Goal: Task Accomplishment & Management: Use online tool/utility

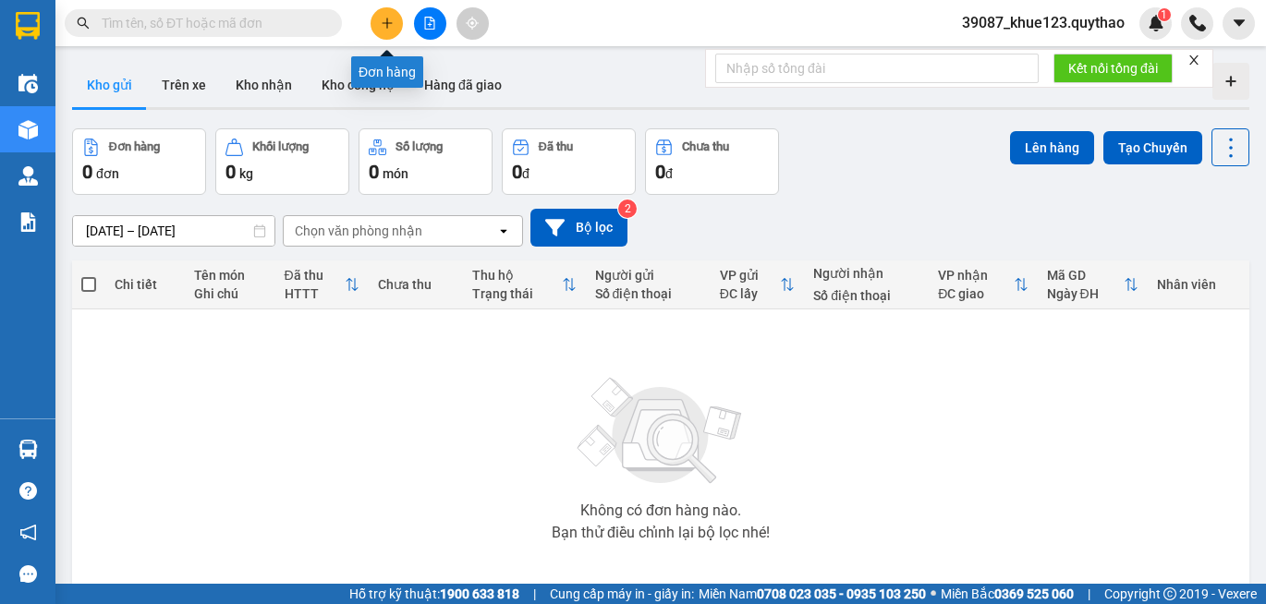
click at [394, 27] on button at bounding box center [386, 23] width 32 height 32
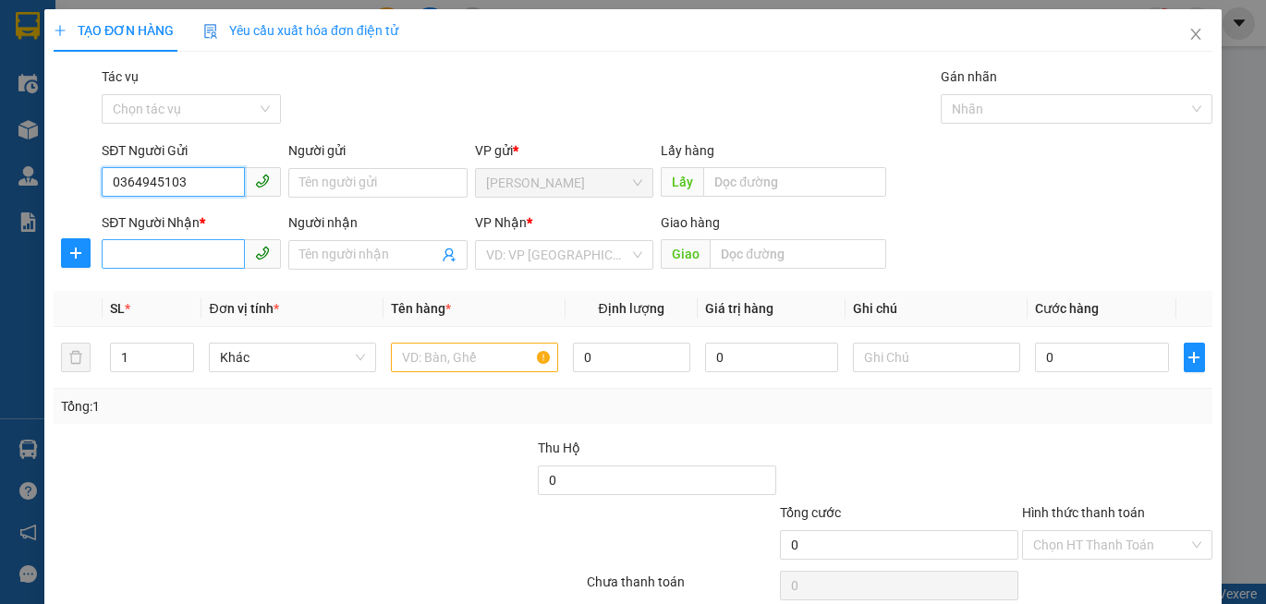
type input "0364945103"
click at [212, 241] on input "SĐT Người Nhận *" at bounding box center [173, 254] width 143 height 30
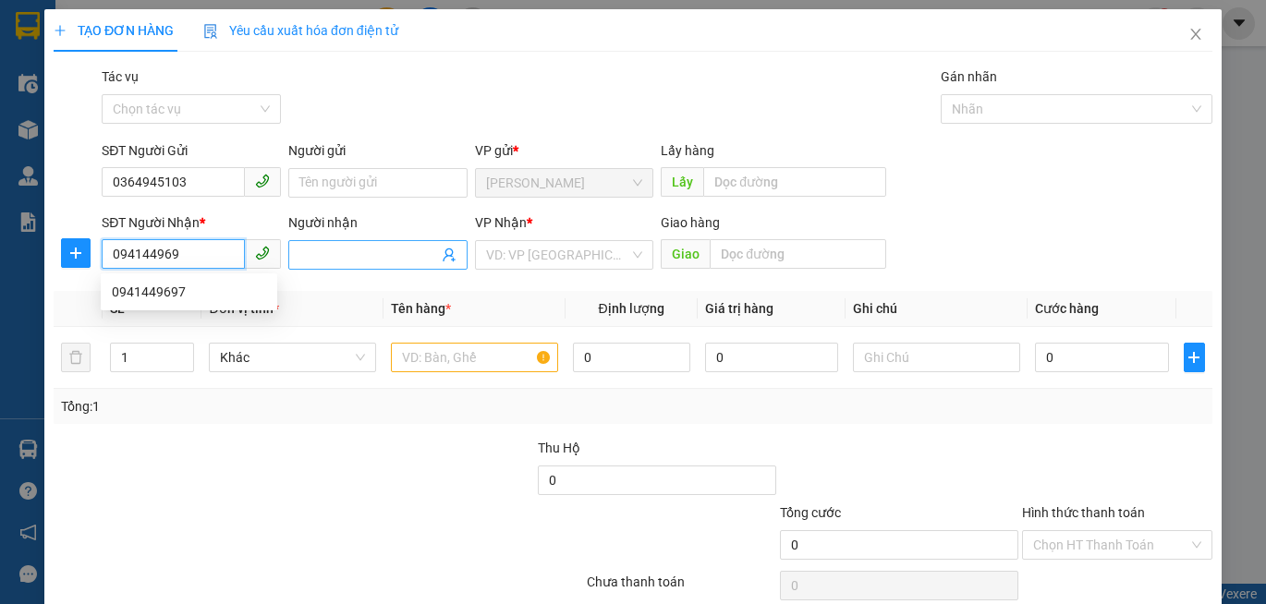
type input "0941449697"
click at [204, 290] on div "0941449697" at bounding box center [189, 292] width 154 height 20
type input "BV THỐNG NHẤT"
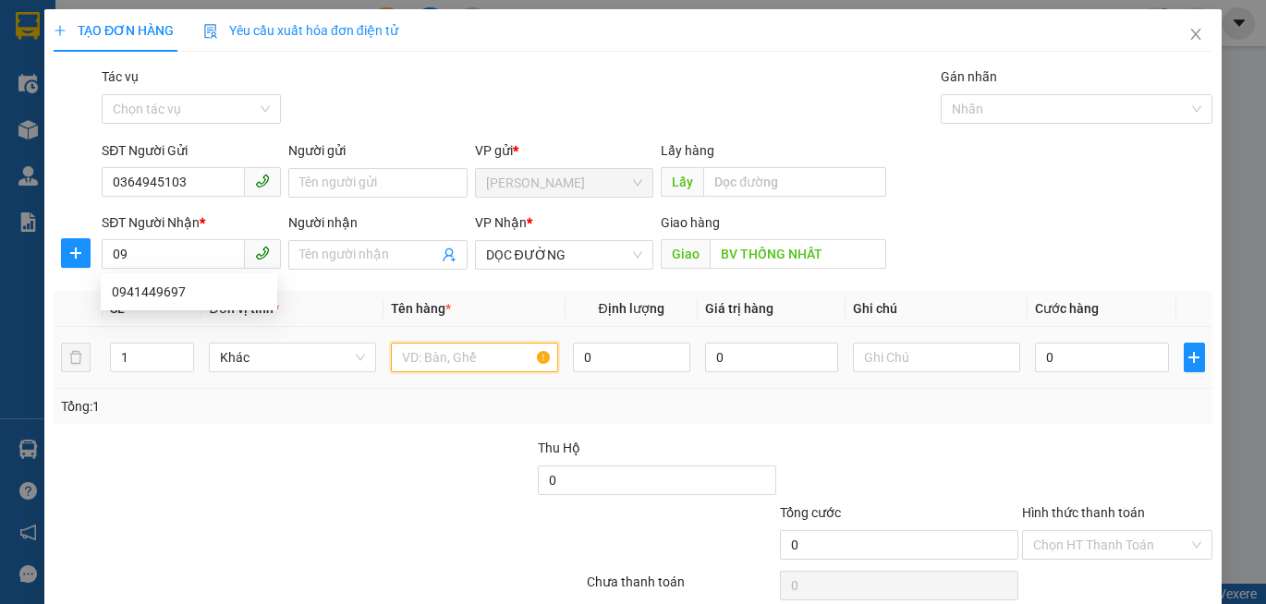
click at [466, 346] on input "text" at bounding box center [474, 358] width 167 height 30
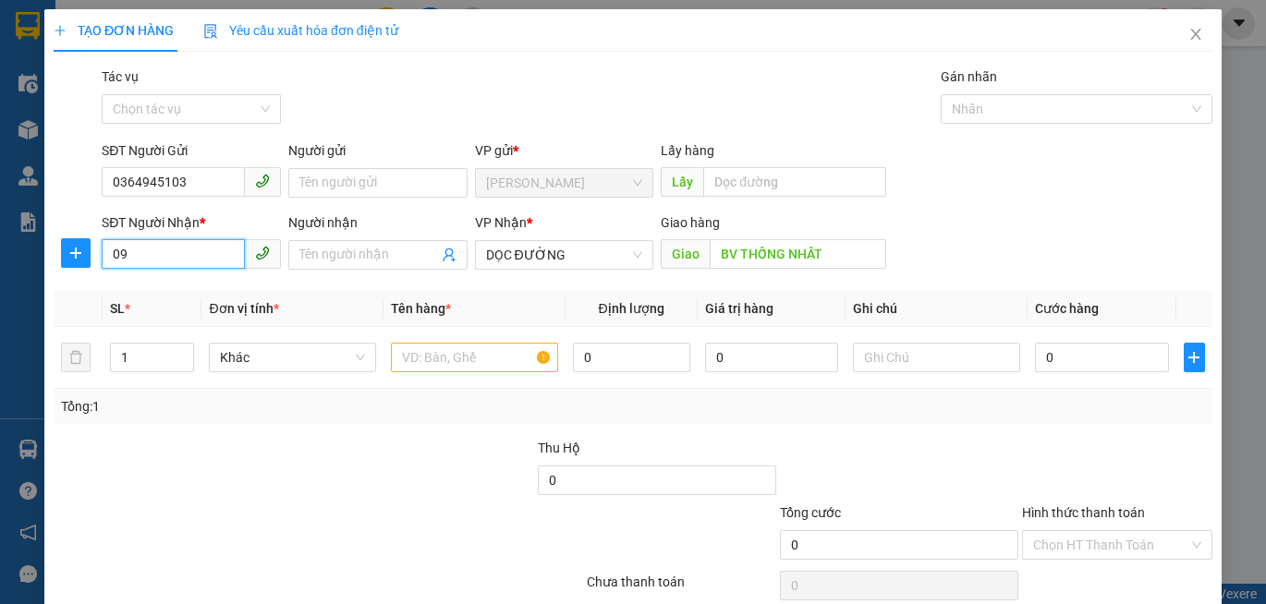
click at [196, 248] on input "09" at bounding box center [173, 254] width 143 height 30
click at [154, 296] on div "0941449697" at bounding box center [189, 292] width 154 height 20
type input "0941449697"
click at [419, 361] on input "text" at bounding box center [474, 358] width 167 height 30
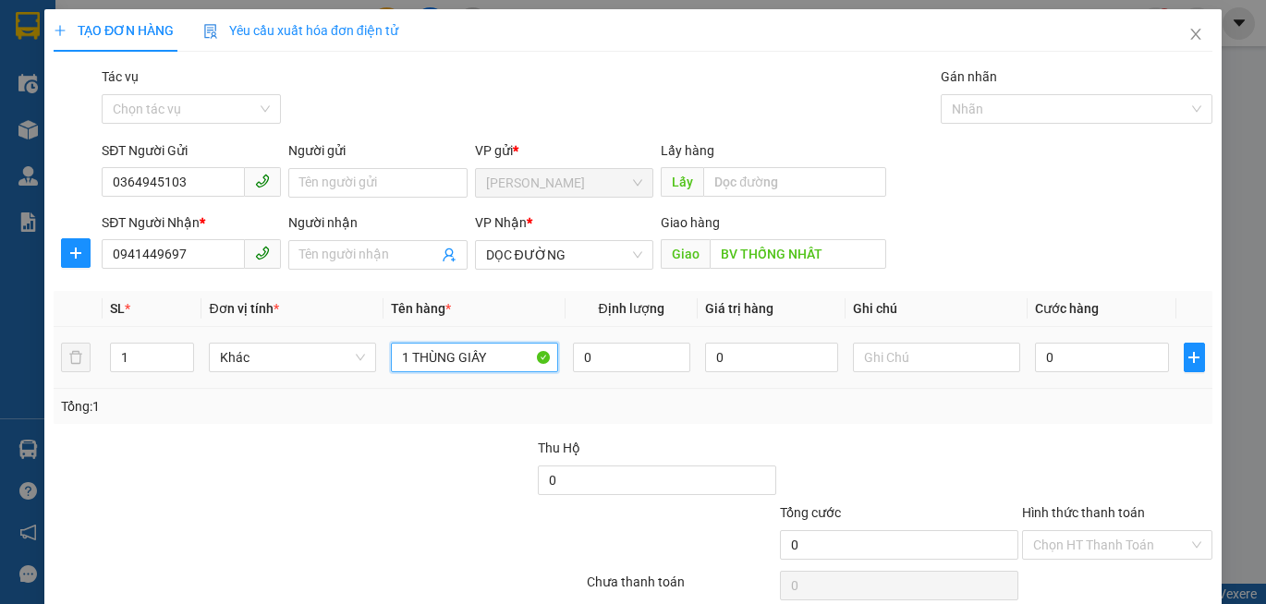
type input "1 THÙNG GIẤY"
click at [1049, 374] on div "0" at bounding box center [1102, 357] width 134 height 37
click at [1064, 350] on input "0" at bounding box center [1102, 358] width 134 height 30
type input "5"
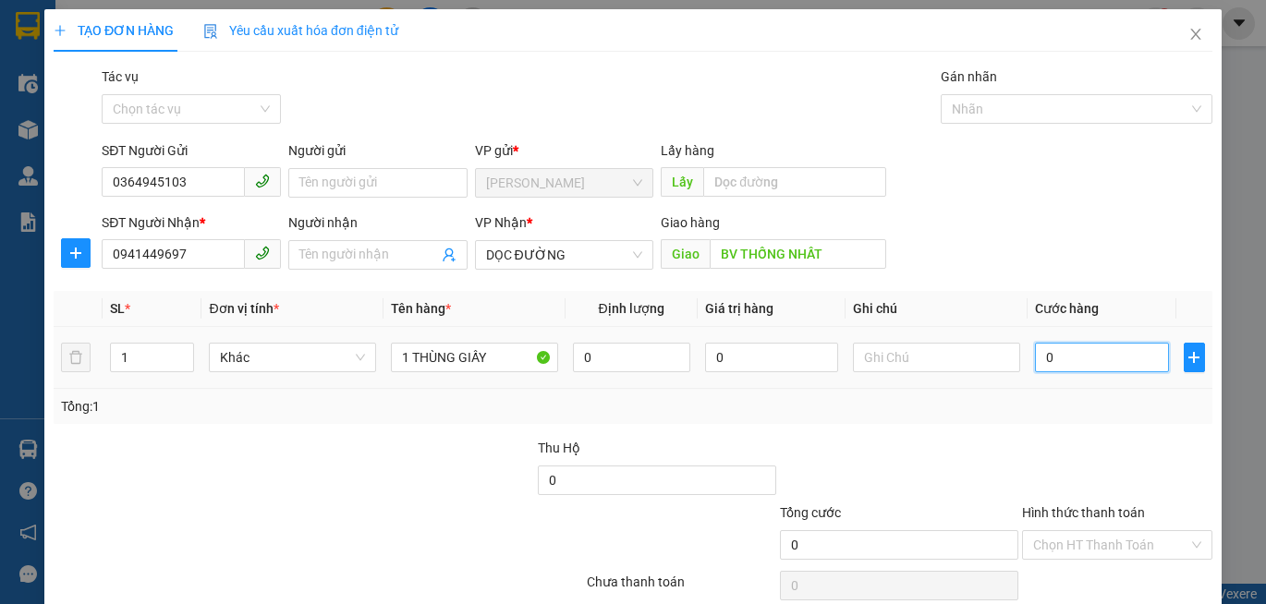
type input "5"
type input "50"
type input "500"
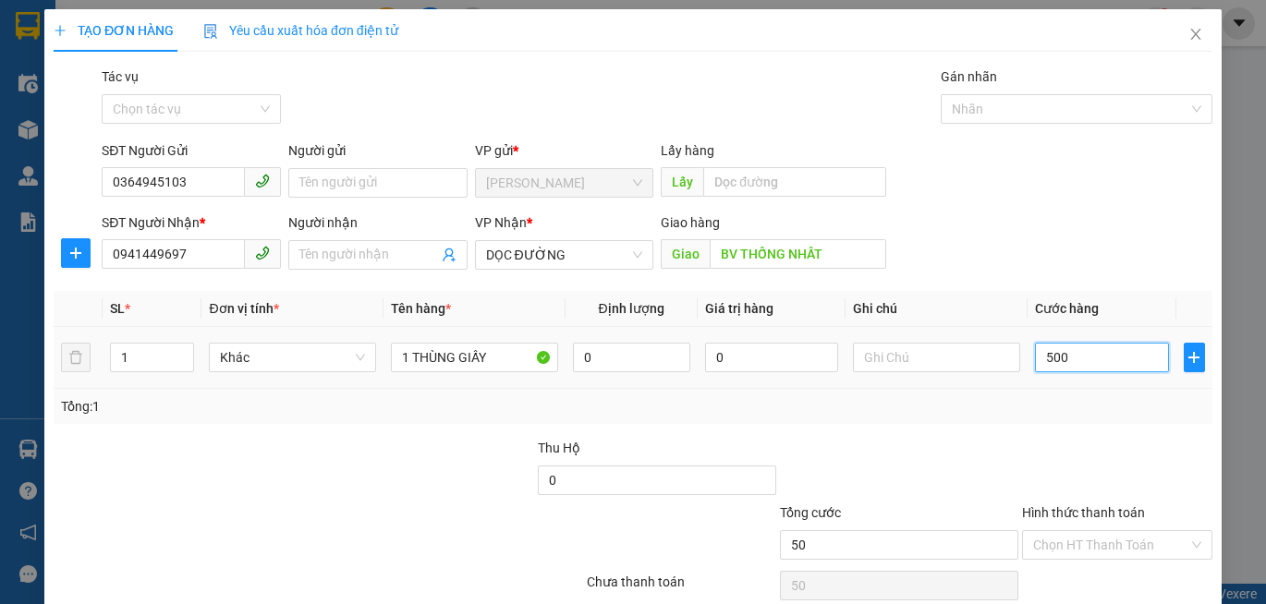
type input "500"
type input "5.000"
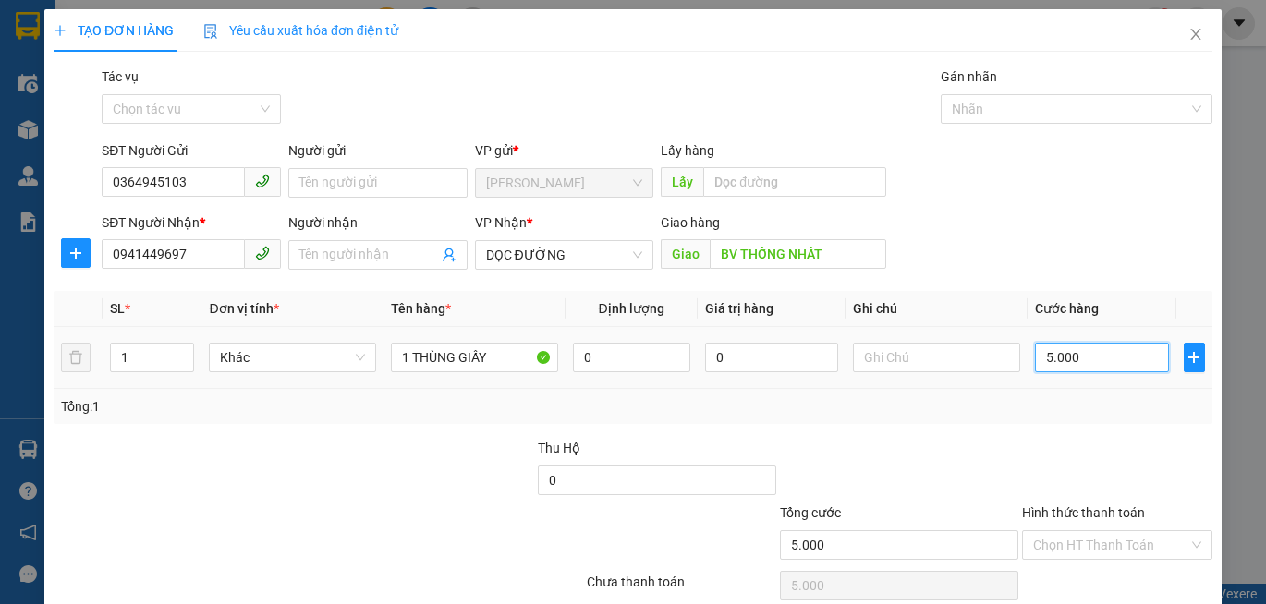
type input "50.000"
click at [1073, 535] on input "Hình thức thanh toán" at bounding box center [1110, 545] width 155 height 28
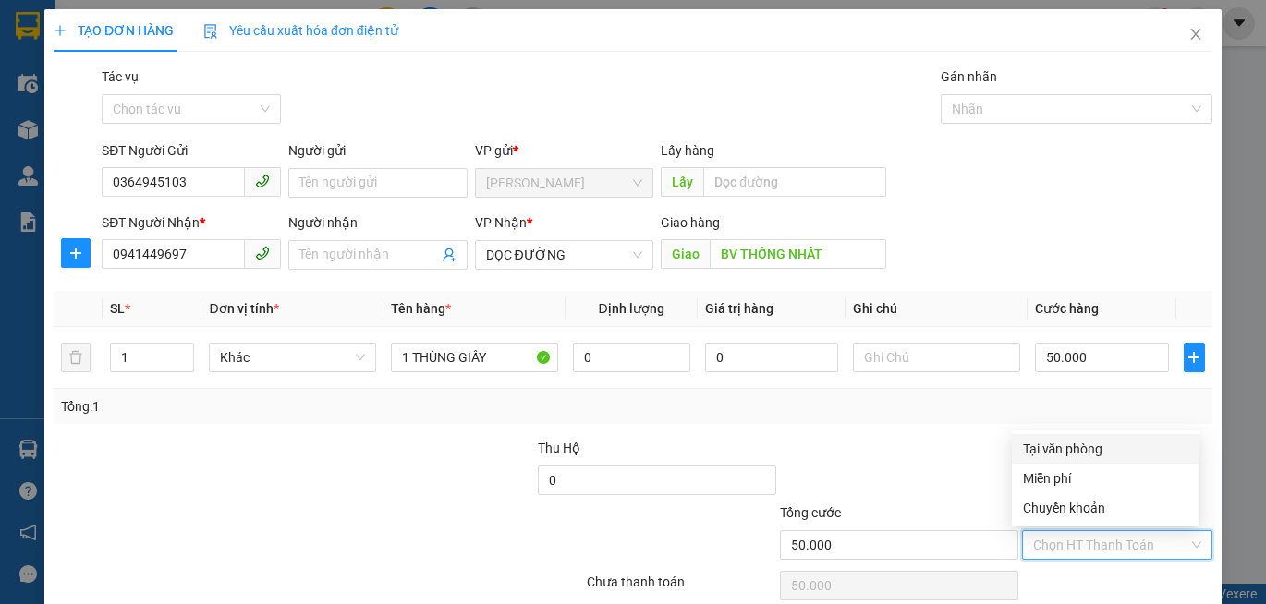
drag, startPoint x: 1090, startPoint y: 454, endPoint x: 1073, endPoint y: 444, distance: 19.8
click at [1088, 453] on div "Tại văn phòng" at bounding box center [1105, 449] width 165 height 20
type input "0"
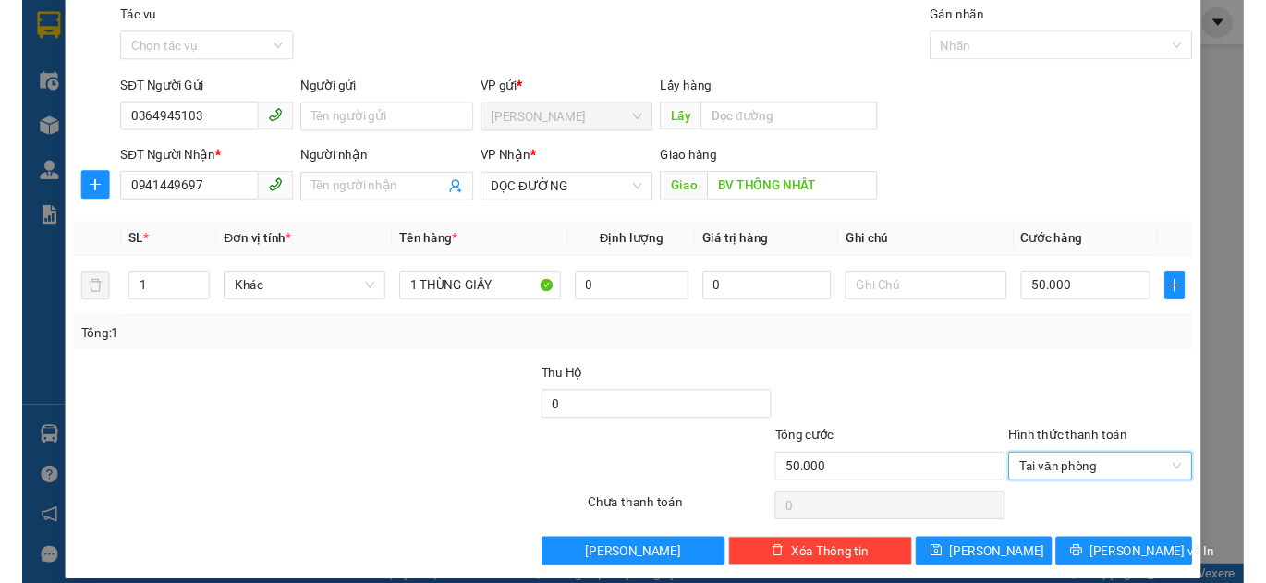
scroll to position [79, 0]
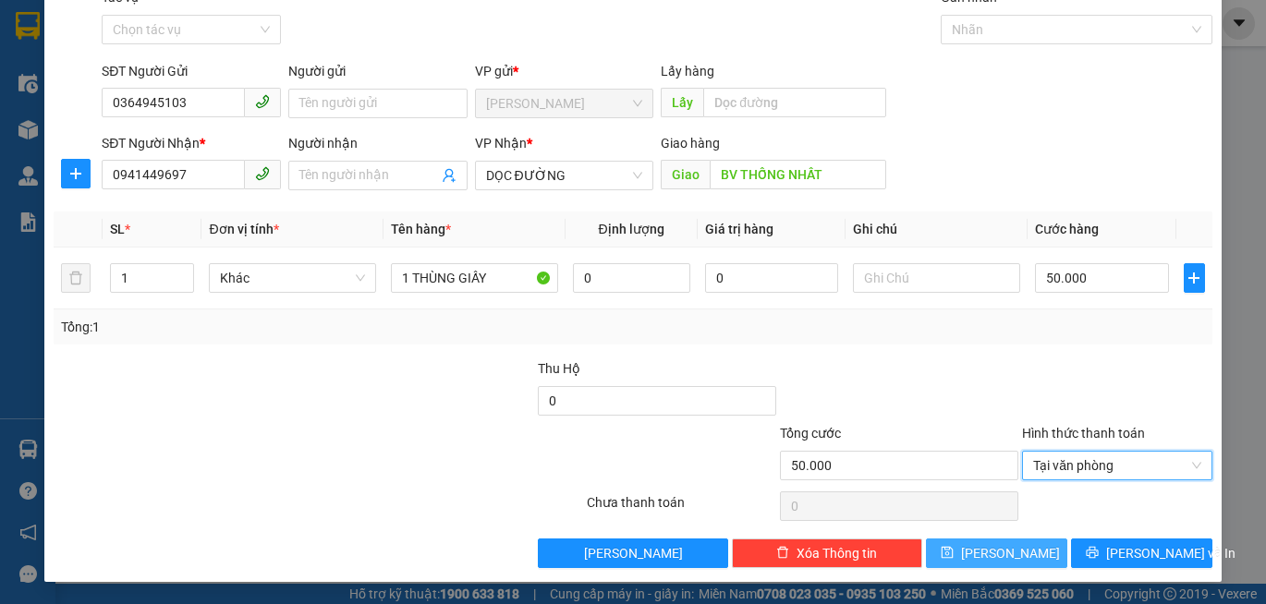
drag, startPoint x: 1021, startPoint y: 558, endPoint x: 859, endPoint y: 513, distance: 167.9
click at [1002, 549] on button "[PERSON_NAME]" at bounding box center [996, 554] width 141 height 30
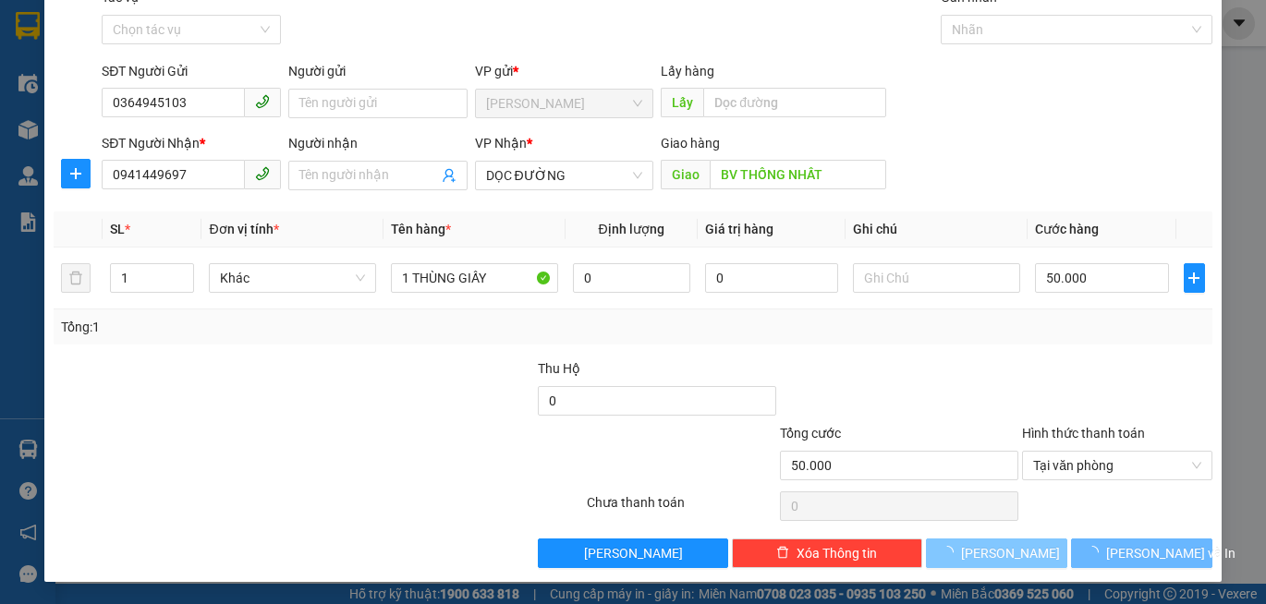
type input "0"
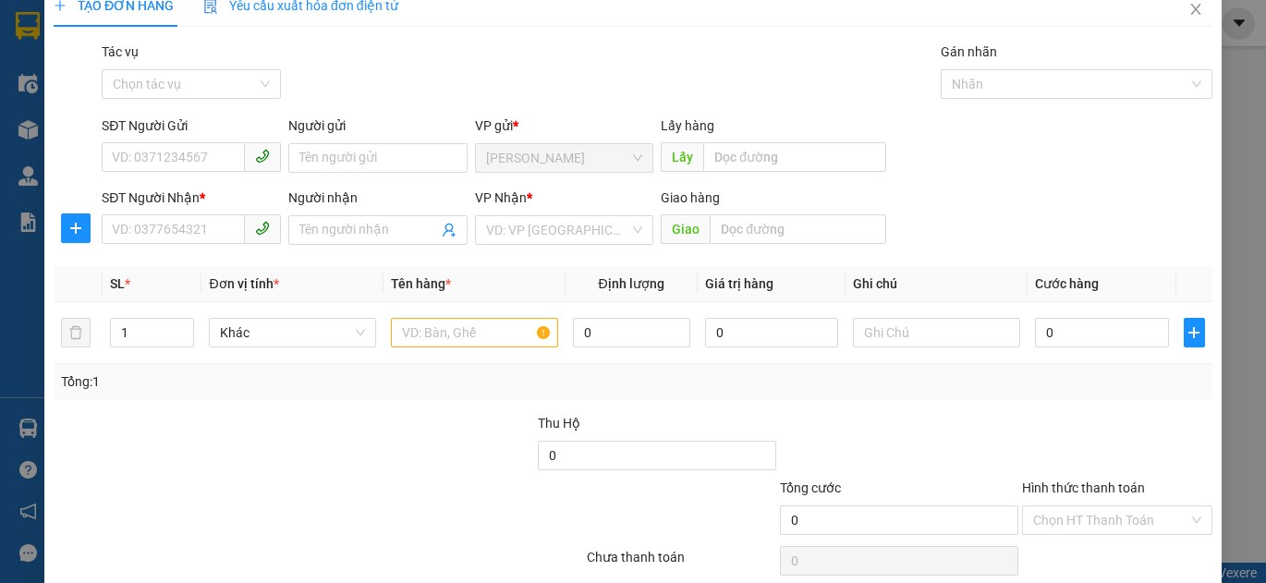
scroll to position [0, 0]
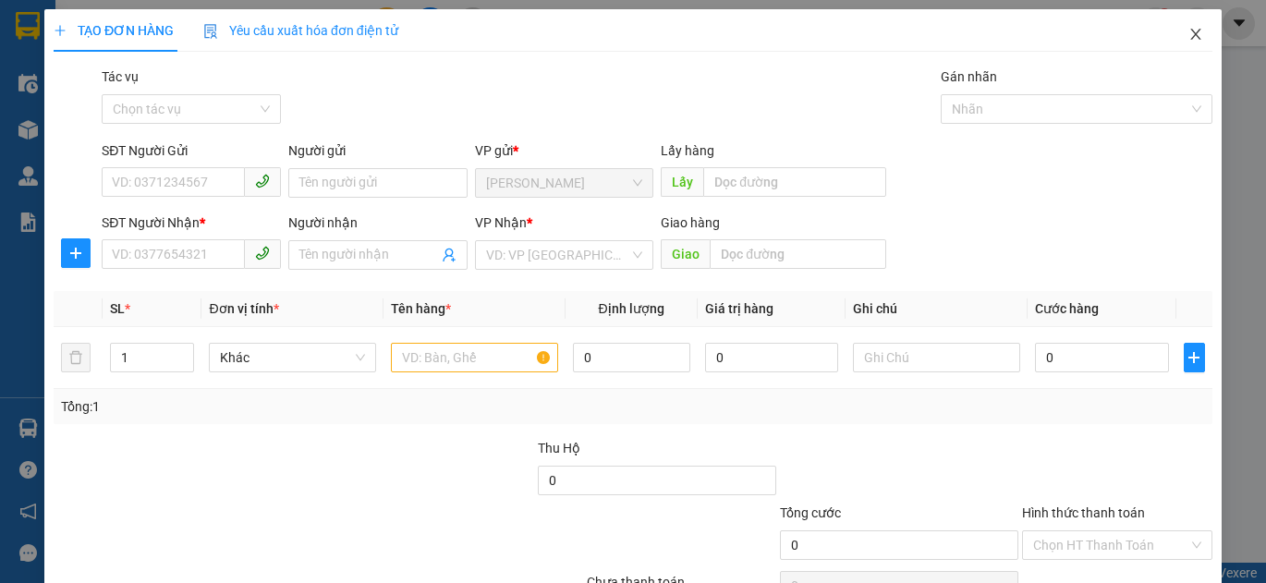
click at [1182, 24] on span "Close" at bounding box center [1196, 35] width 52 height 52
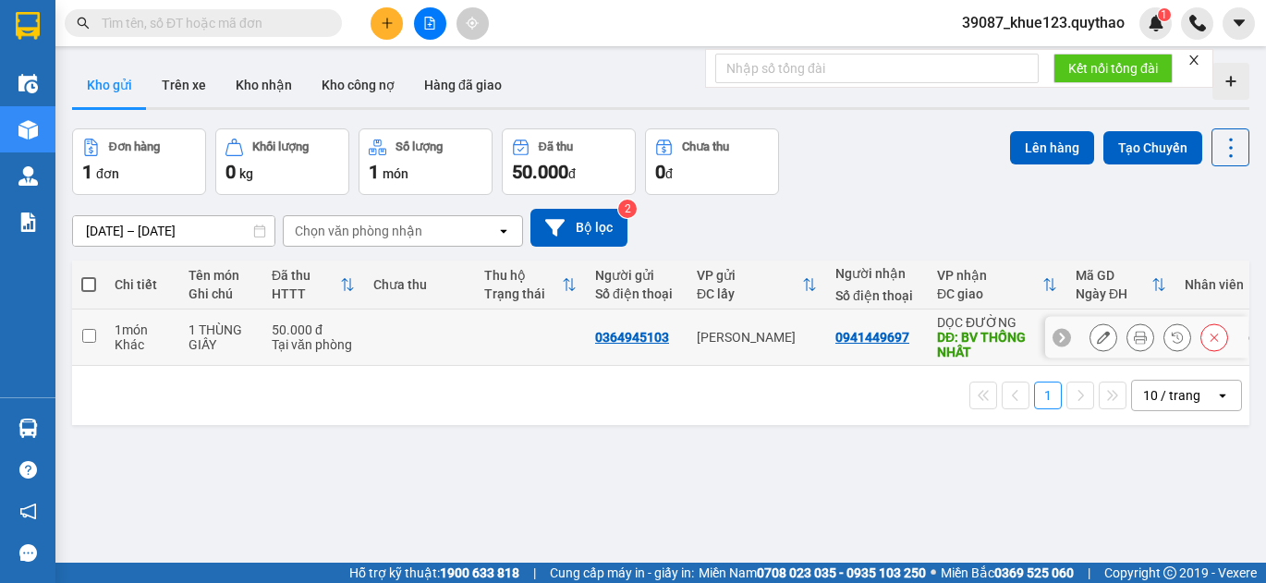
click at [83, 345] on td at bounding box center [88, 337] width 33 height 56
checkbox input "true"
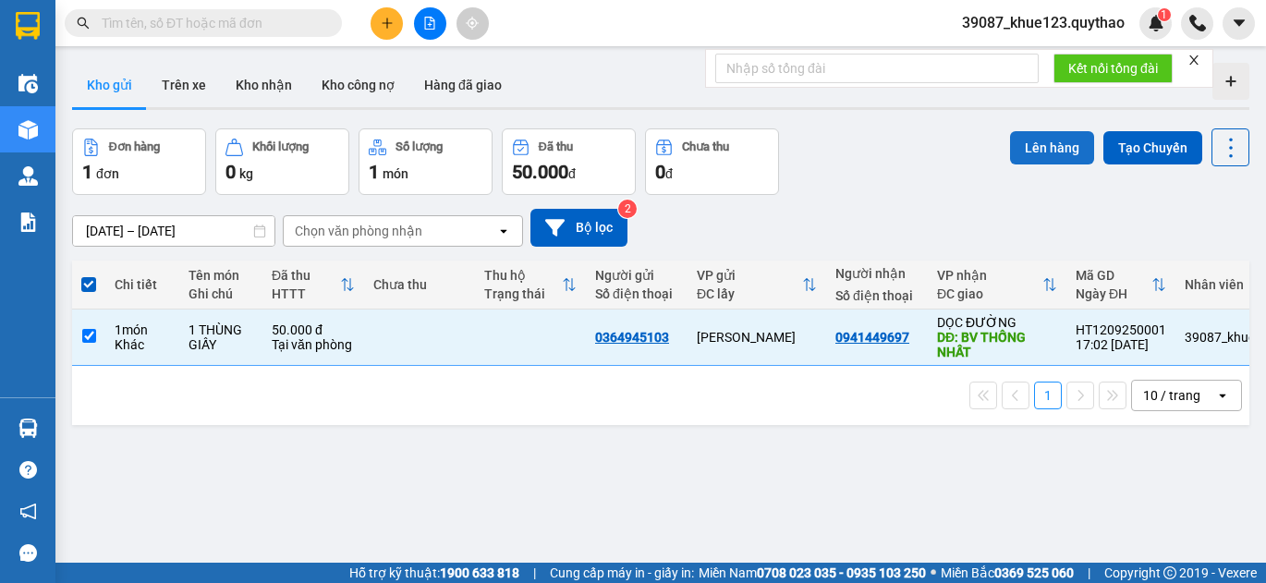
click at [1053, 133] on button "Lên hàng" at bounding box center [1052, 147] width 84 height 33
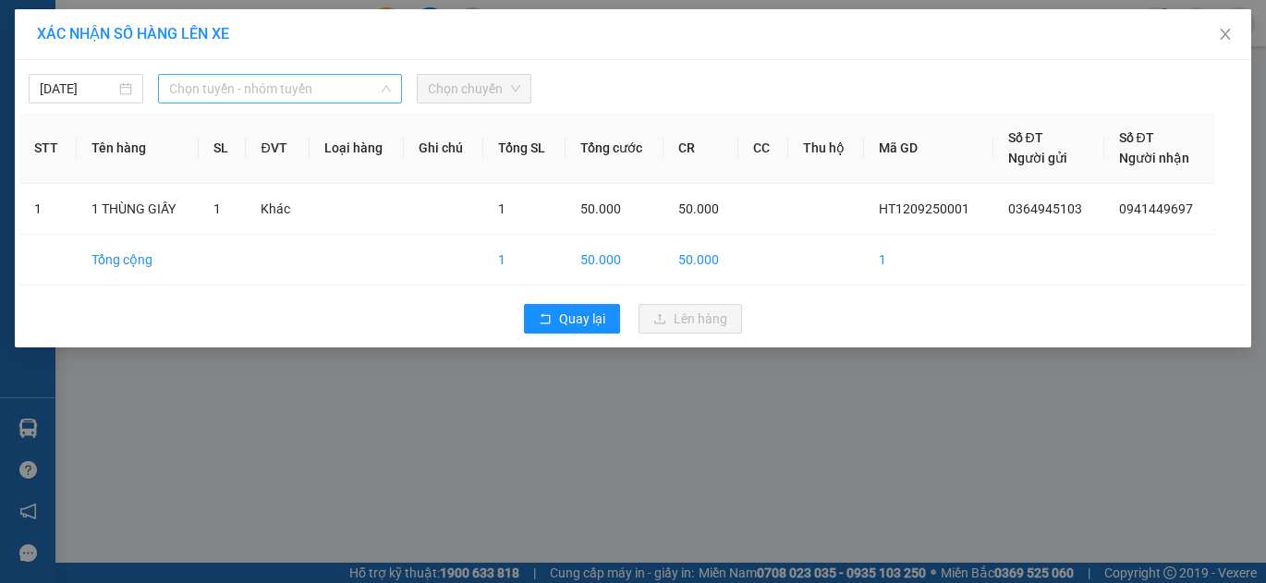
click at [274, 103] on div "Chọn tuyến - nhóm tuyến" at bounding box center [280, 89] width 244 height 30
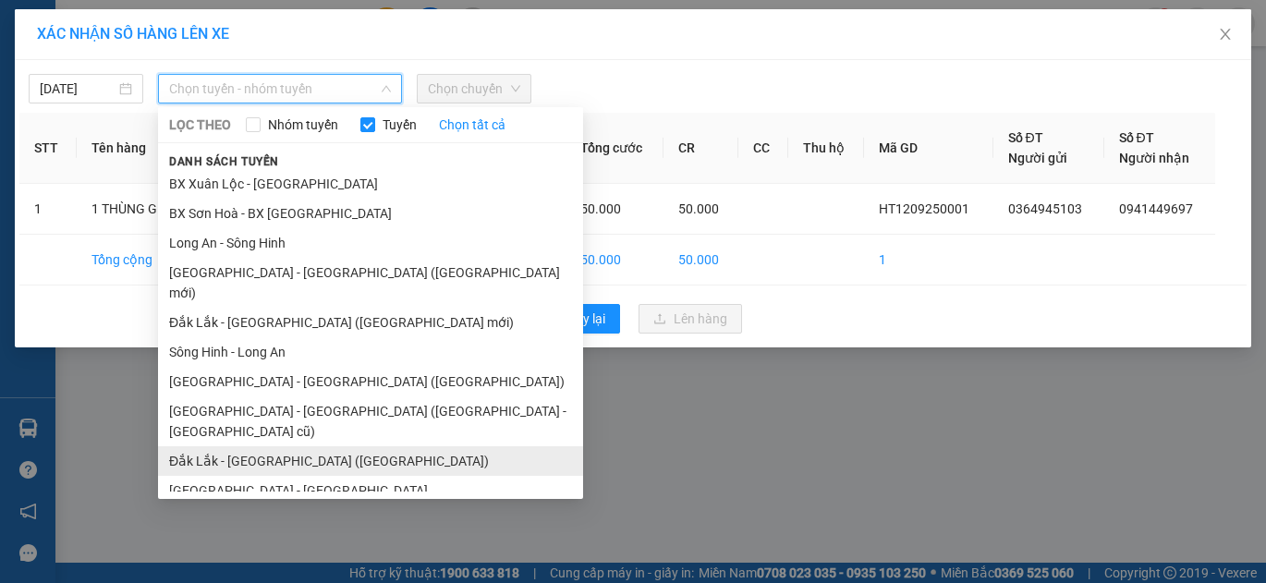
scroll to position [152, 0]
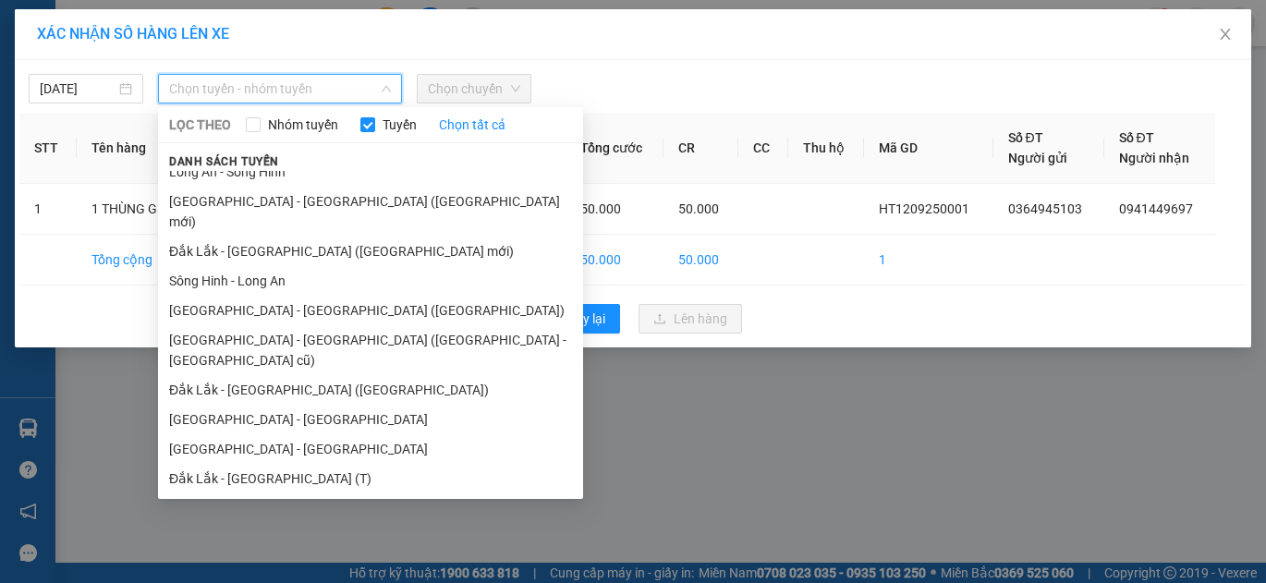
click at [228, 523] on li "Đắk Lắk - [GEOGRAPHIC_DATA]" at bounding box center [370, 538] width 425 height 30
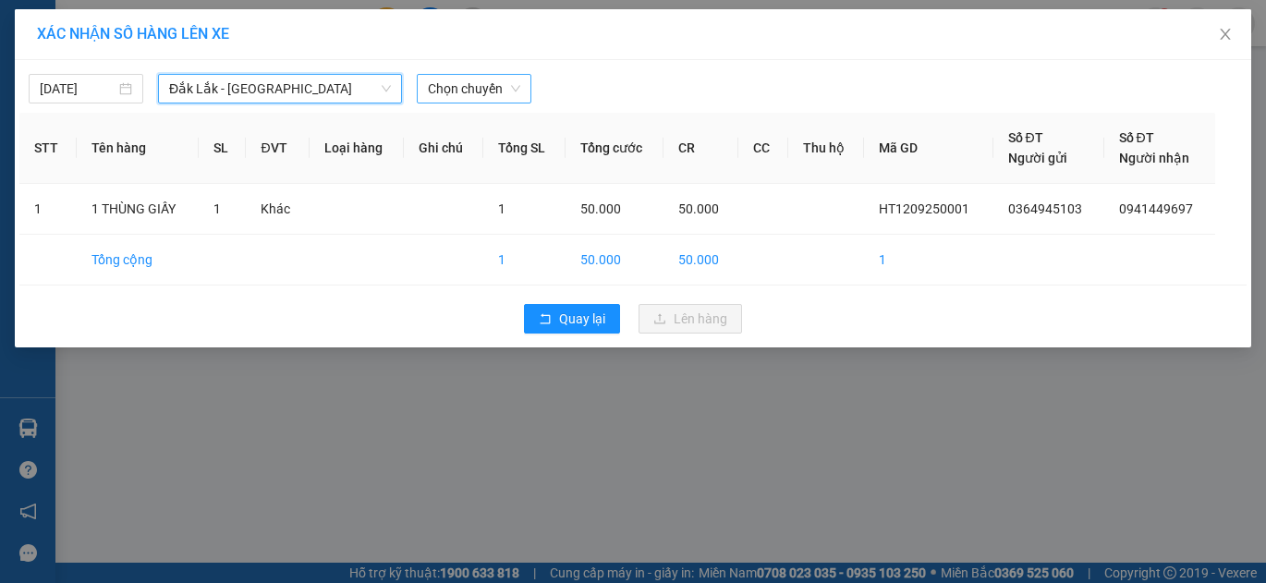
click at [455, 100] on span "Chọn chuyến" at bounding box center [474, 89] width 92 height 28
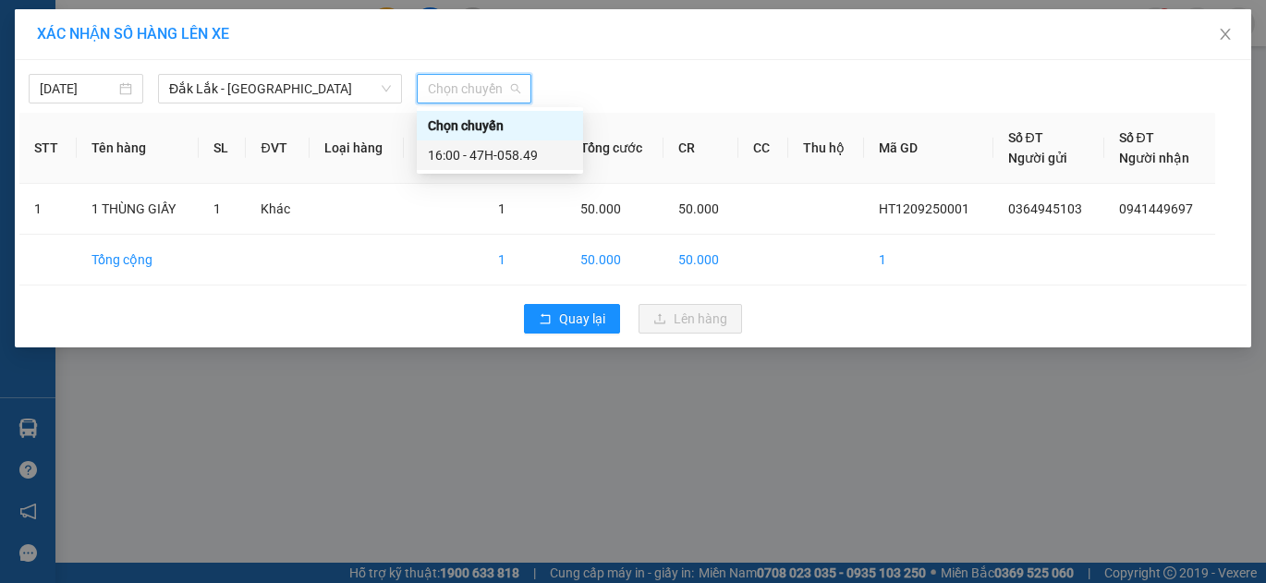
click at [508, 163] on div "16:00 - 47H-058.49" at bounding box center [500, 155] width 144 height 20
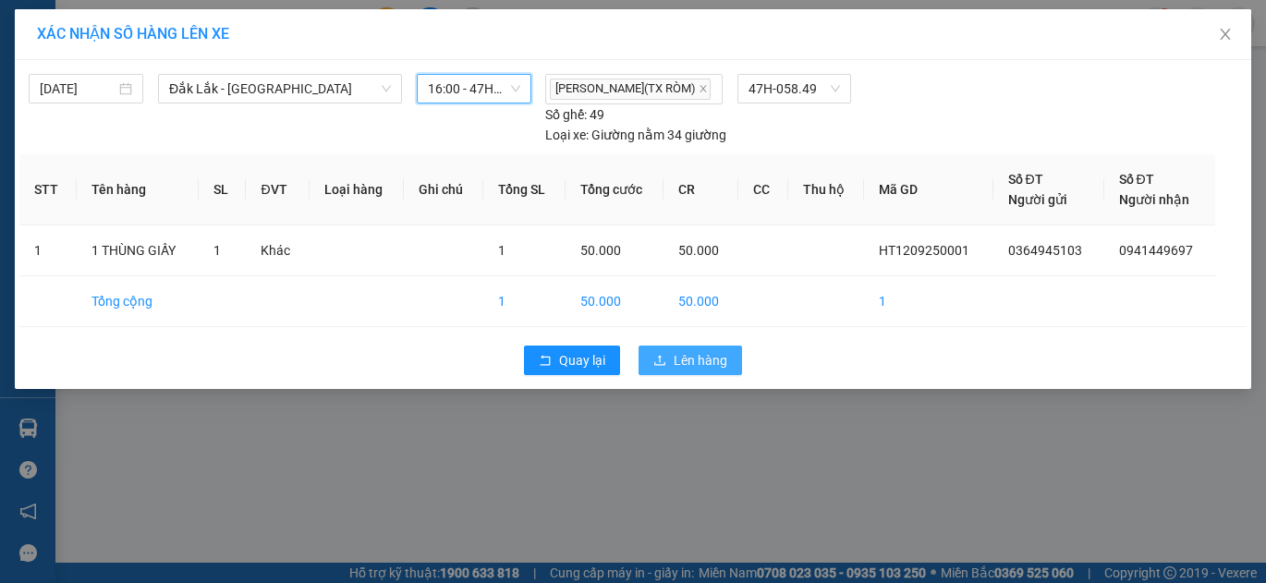
click at [700, 364] on span "Lên hàng" at bounding box center [700, 360] width 54 height 20
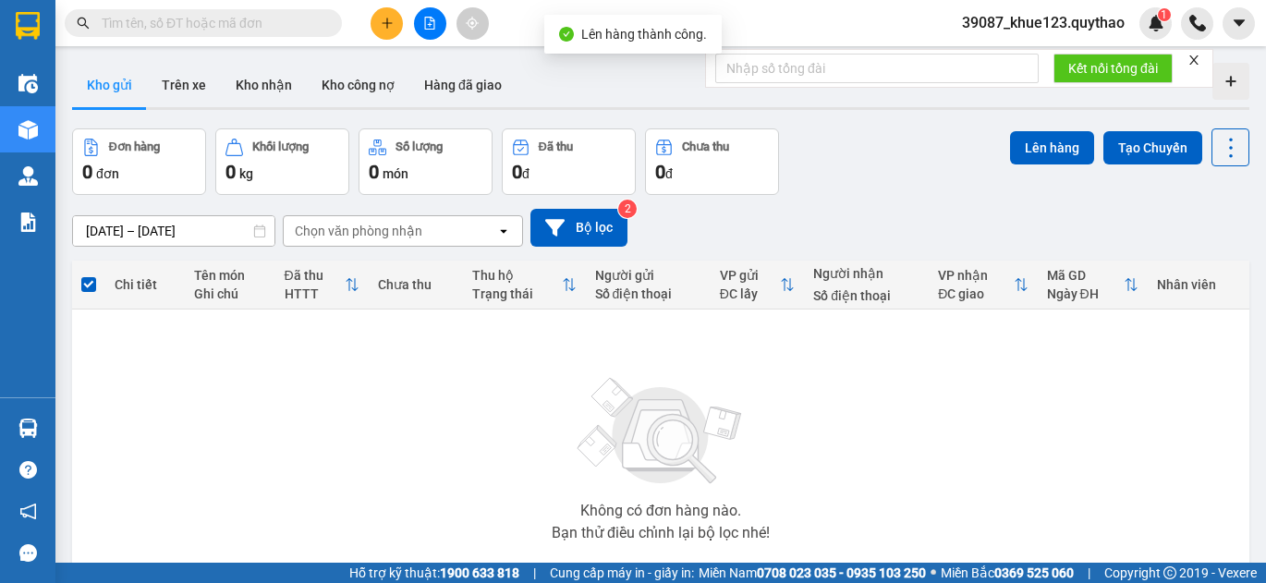
click at [280, 23] on input "text" at bounding box center [211, 23] width 218 height 20
